Goal: Task Accomplishment & Management: Manage account settings

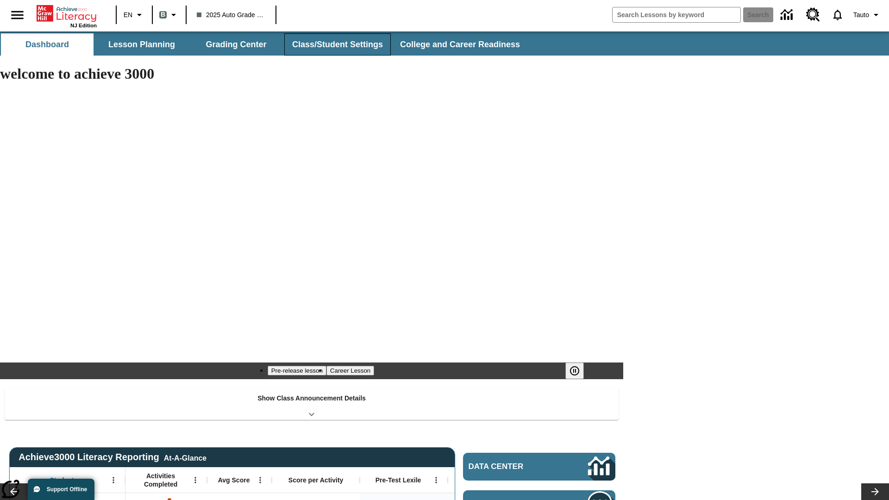
click at [336, 44] on button "Class/Student Settings" at bounding box center [337, 44] width 106 height 22
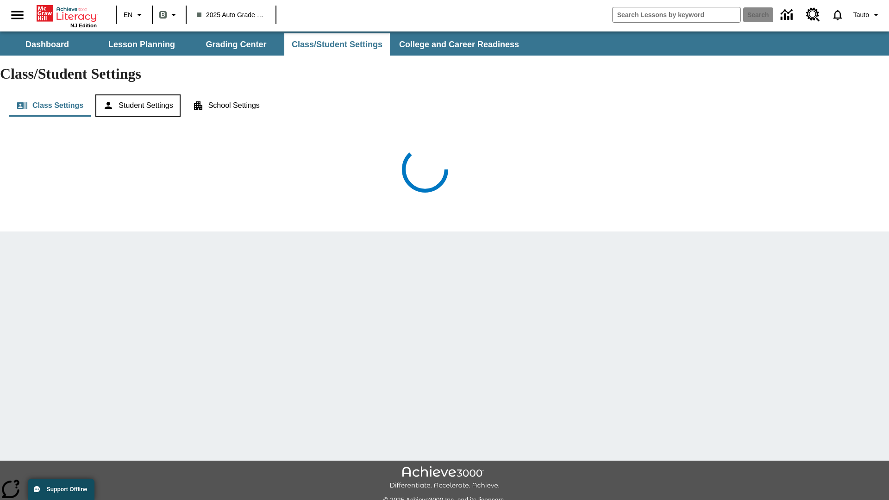
click at [139, 94] on button "Student Settings" at bounding box center [137, 105] width 85 height 22
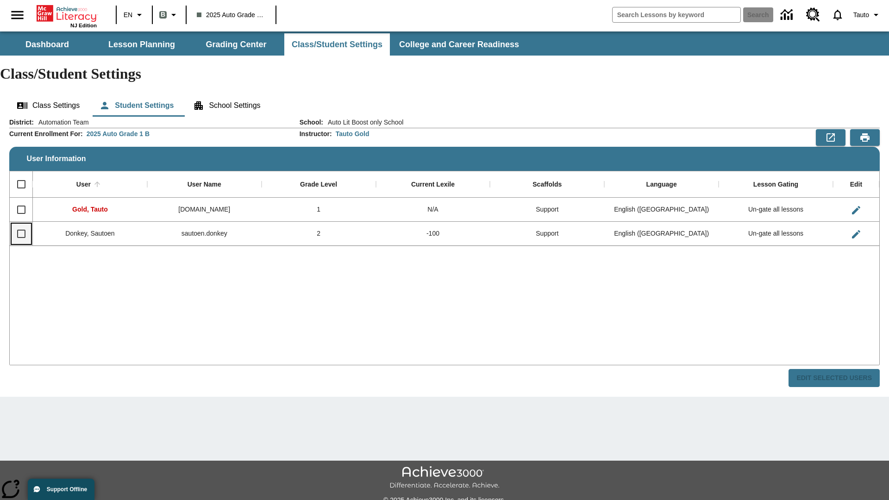
click at [21, 224] on input "Select row" at bounding box center [21, 233] width 19 height 19
checkbox input "true"
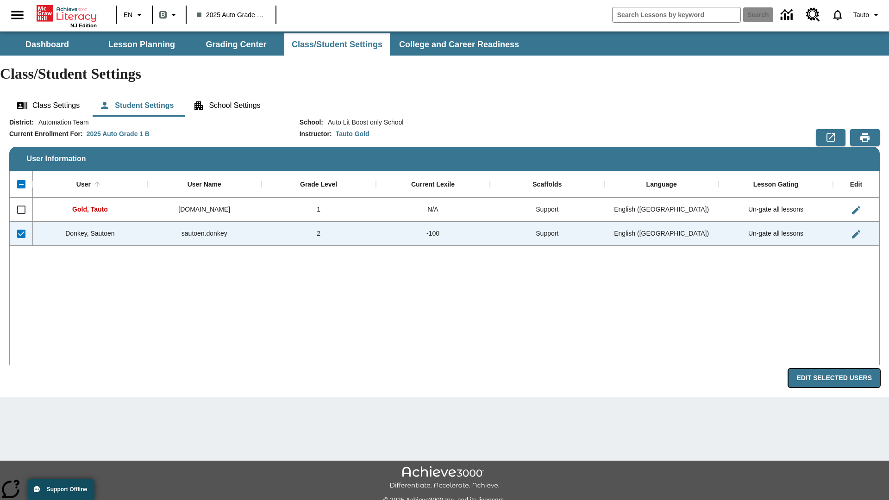
click at [837, 369] on button "Edit Selected Users" at bounding box center [833, 378] width 91 height 18
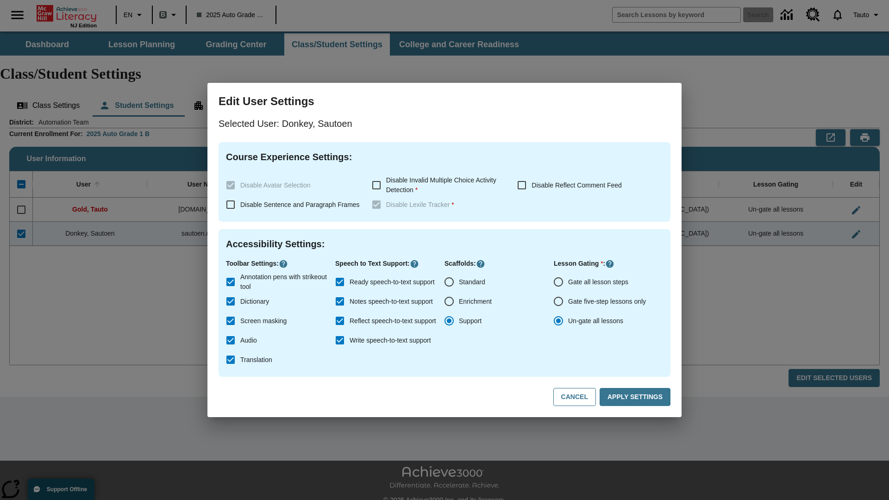
click at [558, 282] on input "Gate all lesson steps" at bounding box center [558, 281] width 19 height 19
radio input "true"
click at [637, 397] on button "Apply Settings" at bounding box center [635, 397] width 71 height 18
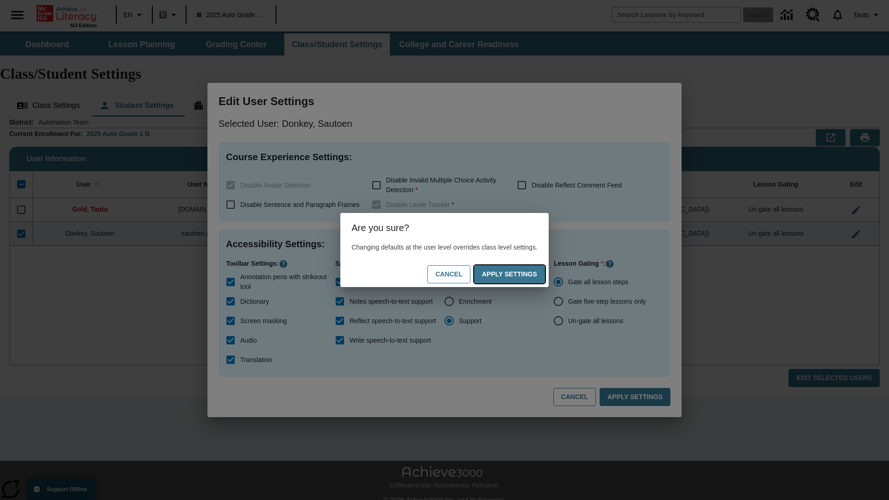
click at [518, 274] on button "Apply Settings" at bounding box center [509, 274] width 71 height 18
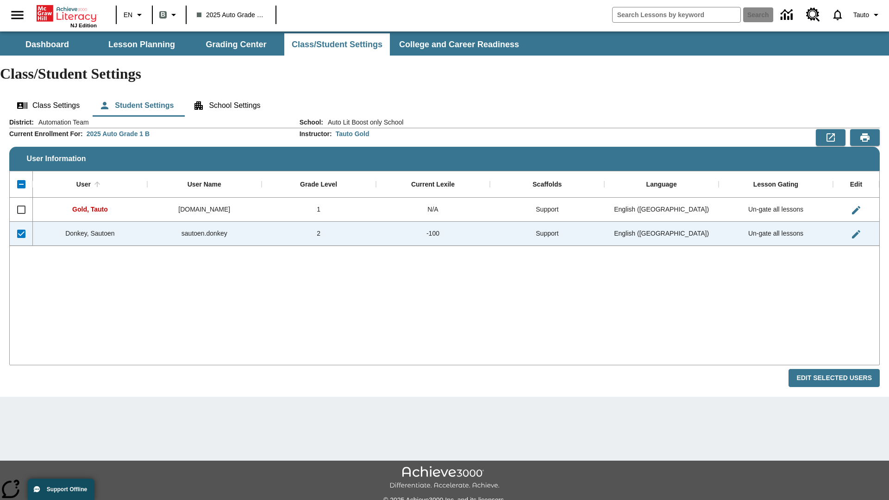
checkbox input "false"
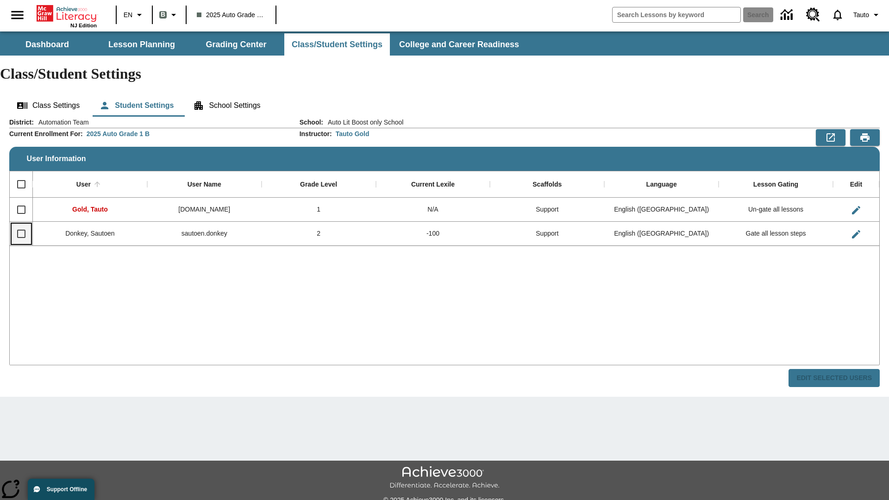
click at [21, 224] on input "Select row" at bounding box center [21, 233] width 19 height 19
checkbox input "true"
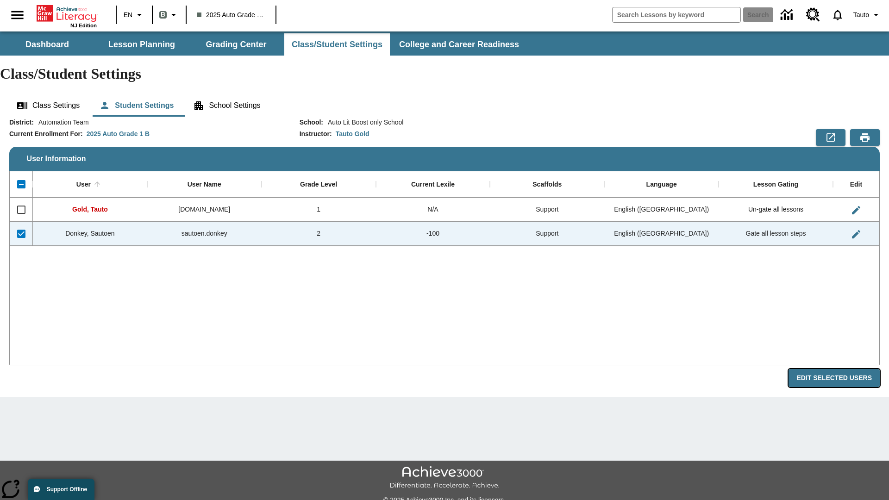
click at [837, 369] on button "Edit Selected Users" at bounding box center [833, 378] width 91 height 18
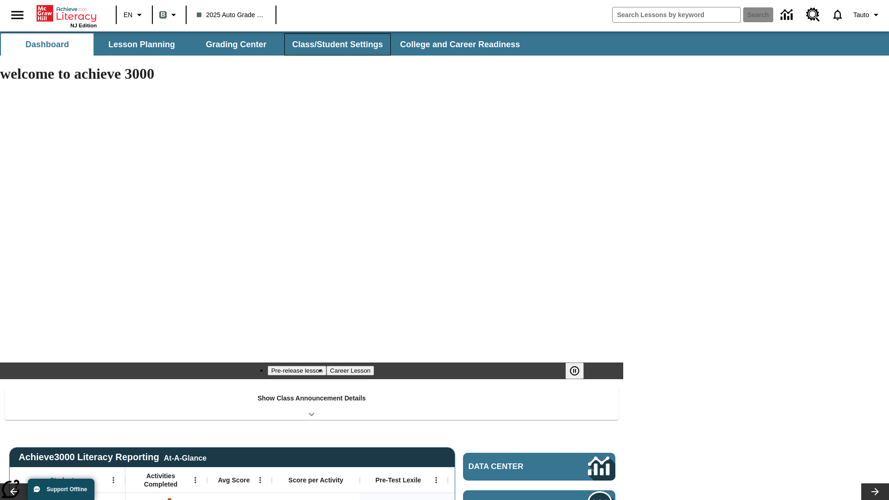
click at [336, 44] on button "Class/Student Settings" at bounding box center [337, 44] width 106 height 22
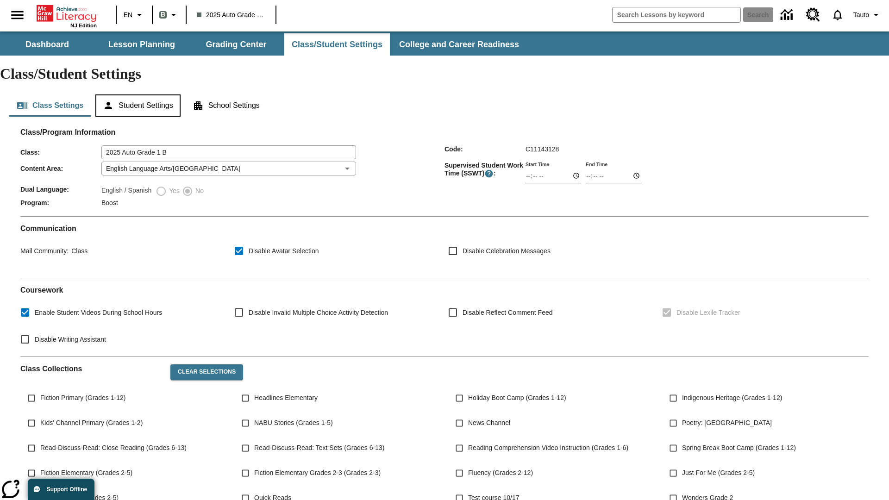
click at [139, 94] on button "Student Settings" at bounding box center [137, 105] width 85 height 22
